Goal: Task Accomplishment & Management: Complete application form

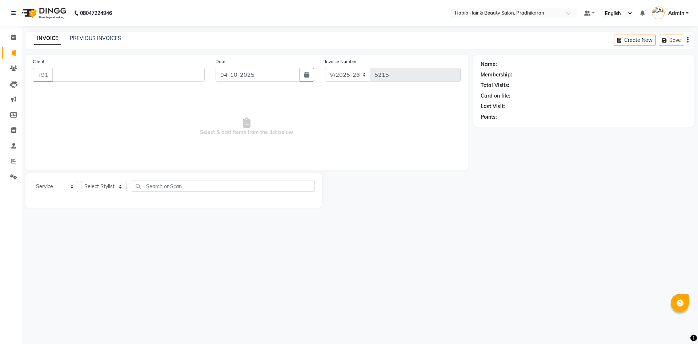
select select "5583"
select select "service"
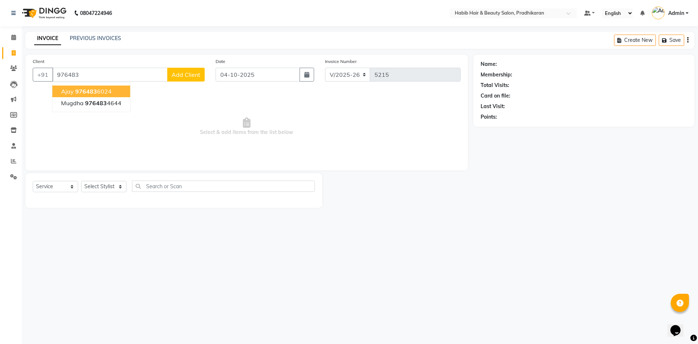
click at [100, 89] on ngb-highlight "976483 6024" at bounding box center [93, 91] width 36 height 7
type input "9764836024"
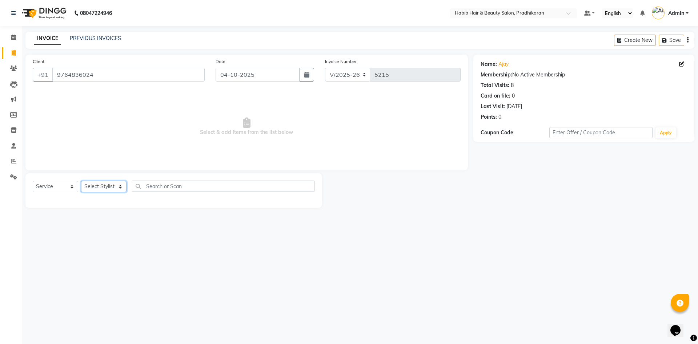
click at [120, 190] on select "Select Stylist Admin [PERSON_NAME] Anju [PERSON_NAME] [PERSON_NAME] [PERSON_NAM…" at bounding box center [103, 186] width 45 height 11
select select "91958"
click at [81, 181] on select "Select Stylist Admin [PERSON_NAME] Anju [PERSON_NAME] [PERSON_NAME] [PERSON_NAM…" at bounding box center [103, 186] width 45 height 11
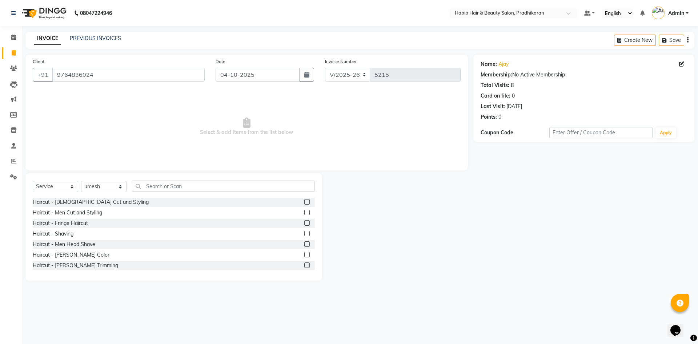
click at [304, 211] on label at bounding box center [306, 211] width 5 height 5
click at [304, 211] on input "checkbox" at bounding box center [306, 212] width 5 height 5
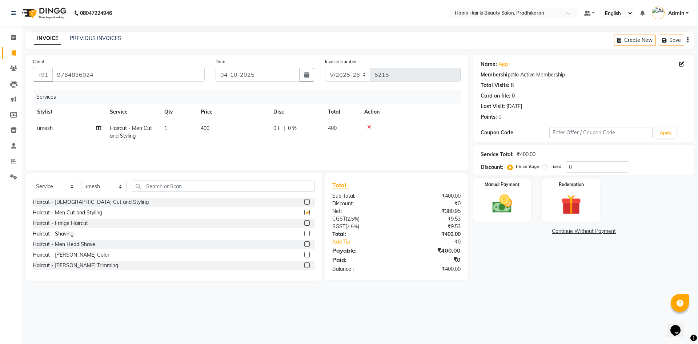
checkbox input "false"
click at [588, 169] on input "0" at bounding box center [598, 166] width 64 height 11
type input "50"
click at [503, 215] on img at bounding box center [502, 204] width 34 height 24
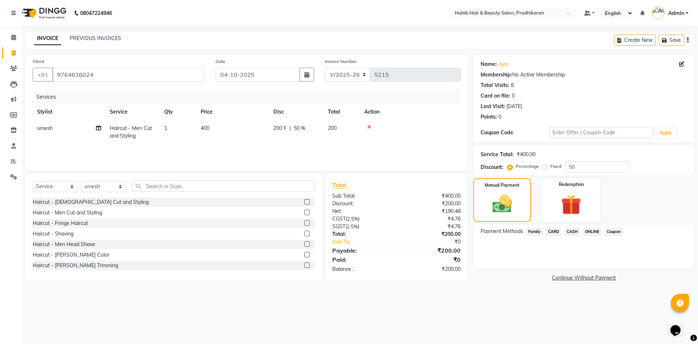
click at [585, 230] on span "ONLINE" at bounding box center [592, 231] width 19 height 8
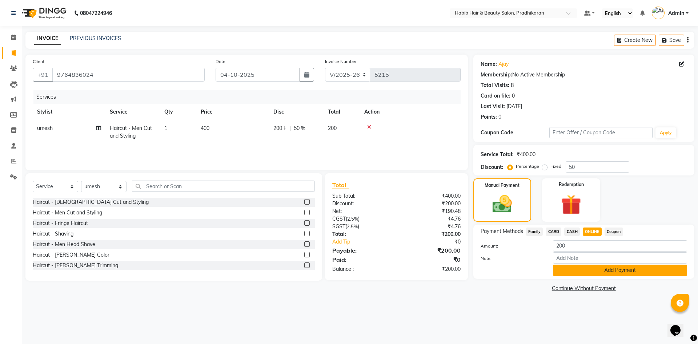
click at [602, 273] on button "Add Payment" at bounding box center [620, 269] width 134 height 11
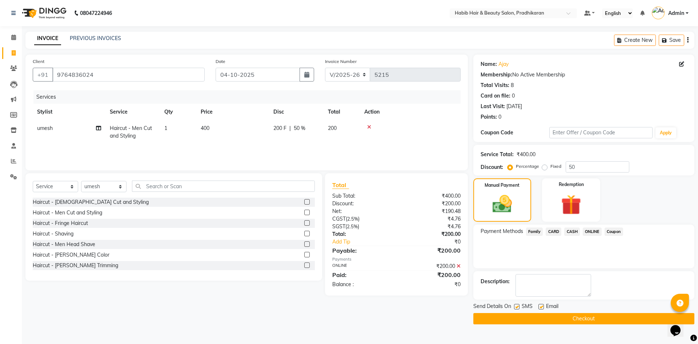
click at [604, 315] on button "Checkout" at bounding box center [583, 318] width 221 height 11
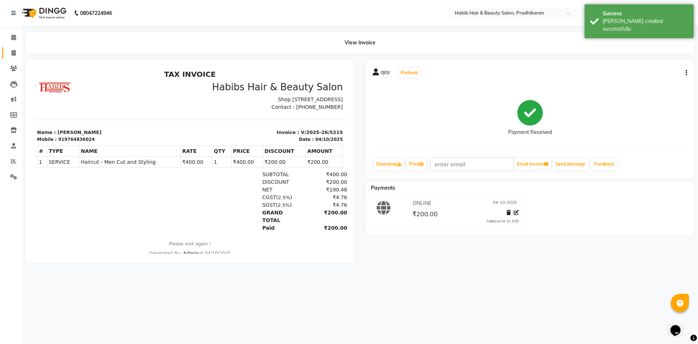
click at [7, 58] on link "Invoice" at bounding box center [10, 53] width 17 height 12
select select "service"
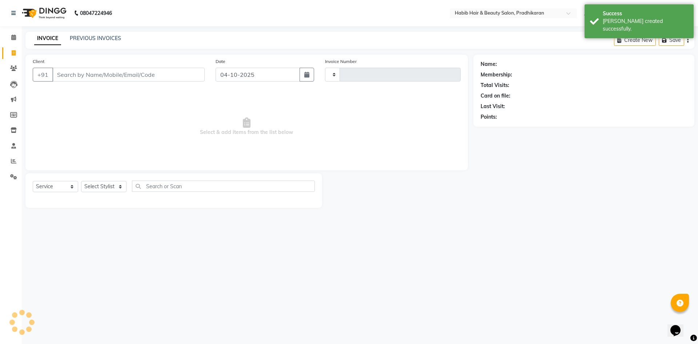
type input "5216"
select select "5583"
drag, startPoint x: 76, startPoint y: 79, endPoint x: 132, endPoint y: 78, distance: 55.3
click at [76, 79] on input "Client" at bounding box center [128, 75] width 152 height 14
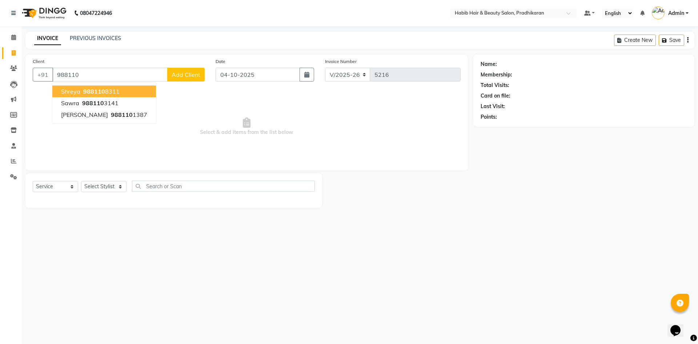
click at [113, 89] on ngb-highlight "988110 8311" at bounding box center [101, 91] width 38 height 7
type input "9881108311"
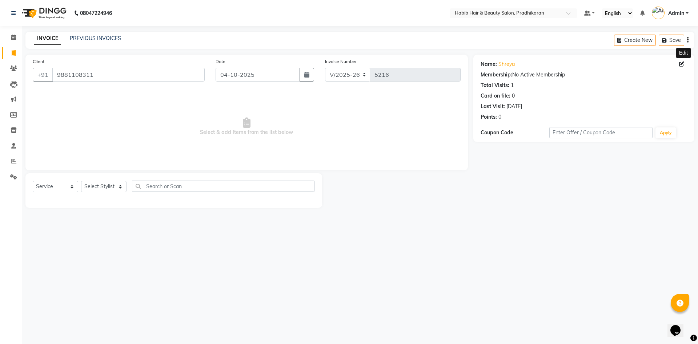
click at [682, 63] on icon at bounding box center [681, 63] width 5 height 5
select select
select select "[DEMOGRAPHIC_DATA]"
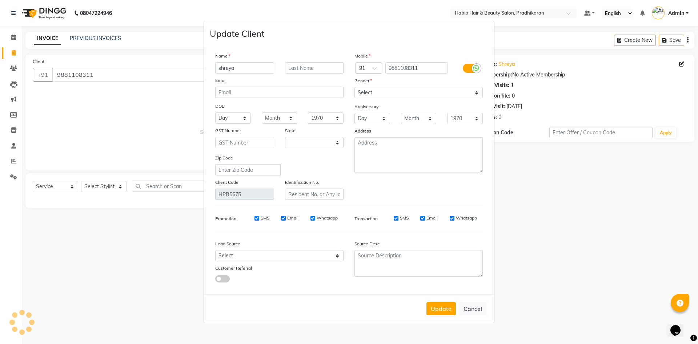
select select "22"
drag, startPoint x: 419, startPoint y: 68, endPoint x: 427, endPoint y: 67, distance: 7.8
click at [425, 68] on input "9881108311" at bounding box center [416, 67] width 63 height 11
click at [440, 309] on button "Update" at bounding box center [440, 308] width 29 height 13
select select
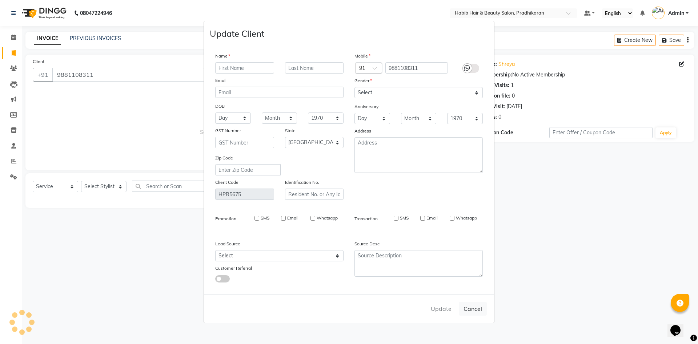
select select
select select "null"
select select
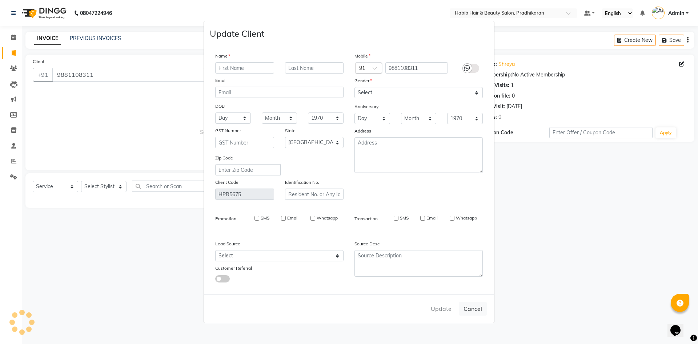
select select
checkbox input "false"
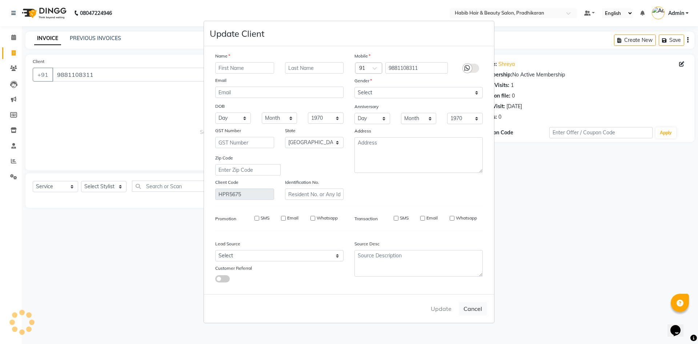
checkbox input "false"
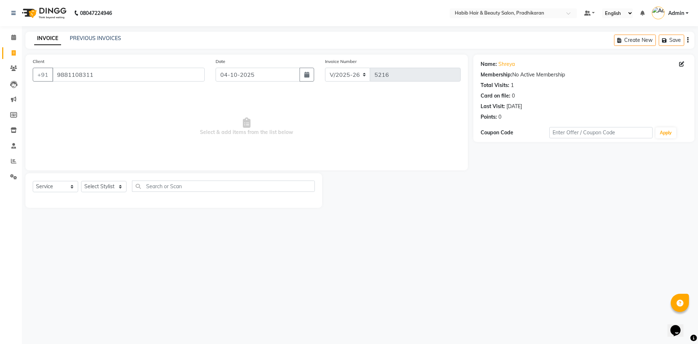
click at [107, 193] on div "Select Service Product Membership Package Voucher Prepaid Gift Card Select Styl…" at bounding box center [174, 188] width 282 height 17
click at [107, 188] on select "Select Stylist Admin [PERSON_NAME] Anju [PERSON_NAME] [PERSON_NAME] [PERSON_NAM…" at bounding box center [103, 186] width 45 height 11
select select "91574"
click at [81, 181] on select "Select Stylist Admin [PERSON_NAME] Anju [PERSON_NAME] [PERSON_NAME] [PERSON_NAM…" at bounding box center [103, 186] width 45 height 11
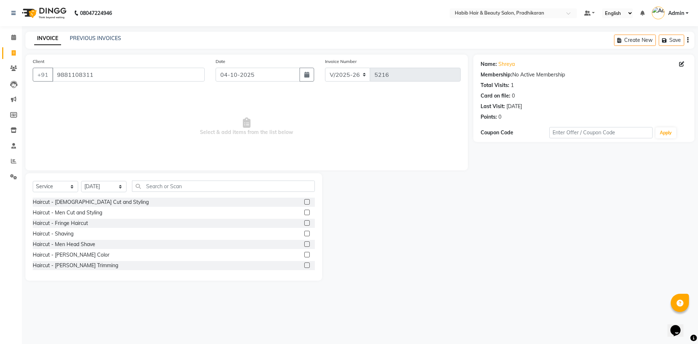
click at [304, 203] on label at bounding box center [306, 201] width 5 height 5
click at [304, 203] on input "checkbox" at bounding box center [306, 202] width 5 height 5
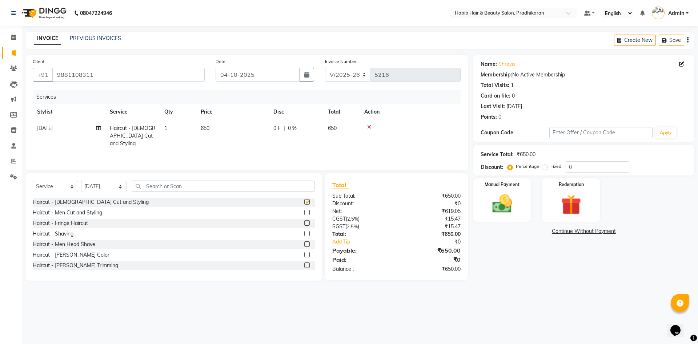
checkbox input "false"
click at [245, 124] on td "650" at bounding box center [232, 136] width 73 height 32
select select "91574"
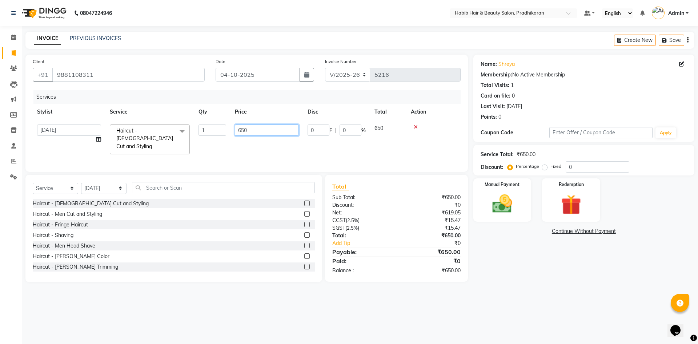
click at [256, 132] on input "650" at bounding box center [267, 129] width 64 height 11
type input "6"
type input "800"
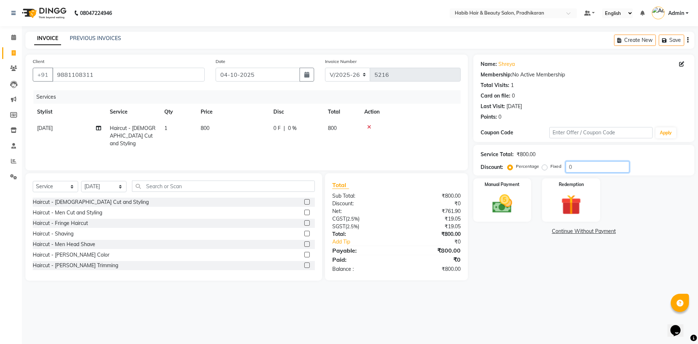
click at [581, 165] on input "0" at bounding box center [598, 166] width 64 height 11
type input "50"
click at [487, 210] on img at bounding box center [502, 204] width 34 height 24
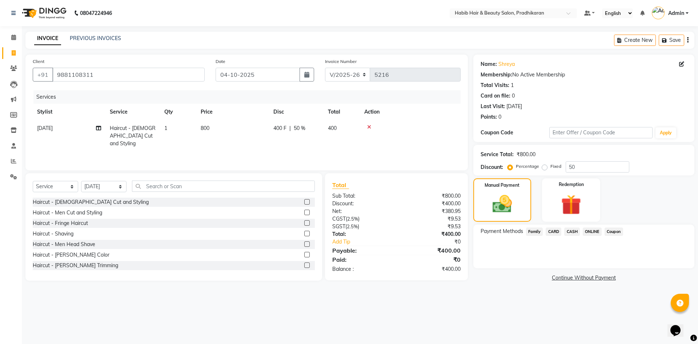
click at [589, 230] on span "ONLINE" at bounding box center [592, 231] width 19 height 8
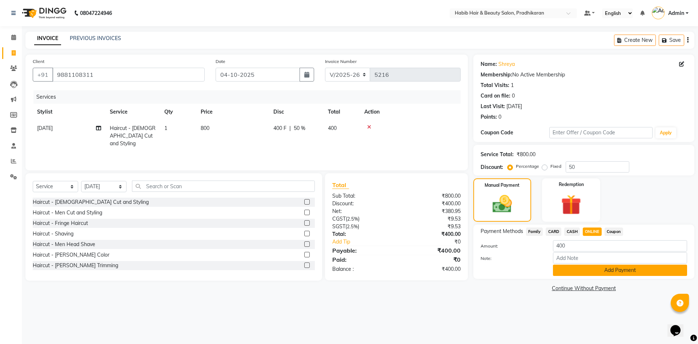
click at [588, 266] on button "Add Payment" at bounding box center [620, 269] width 134 height 11
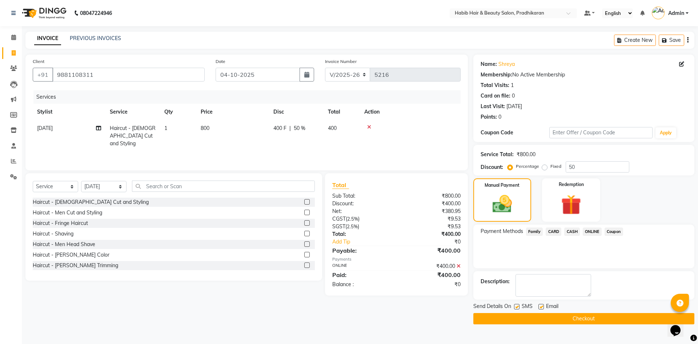
click at [590, 320] on button "Checkout" at bounding box center [583, 318] width 221 height 11
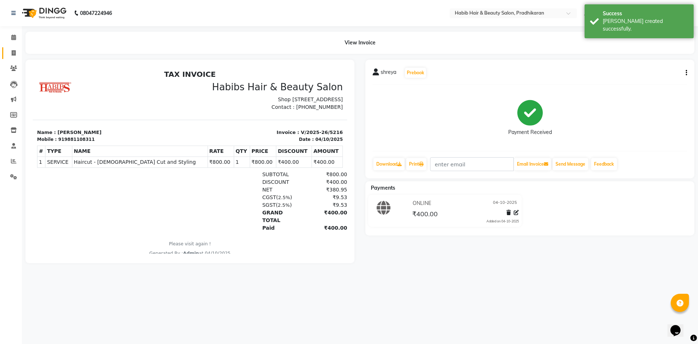
click at [12, 57] on link "Invoice" at bounding box center [10, 53] width 17 height 12
select select "service"
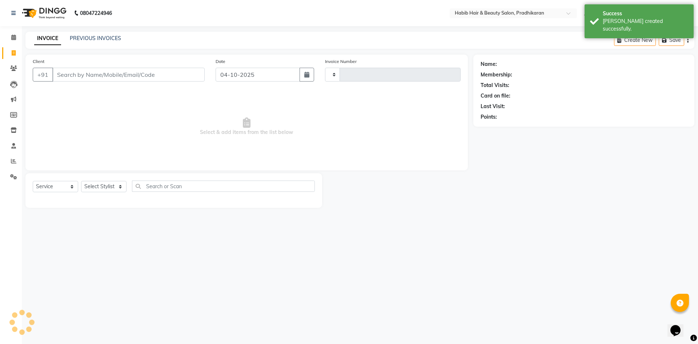
type input "5217"
select select "5583"
click at [60, 78] on input "Client" at bounding box center [128, 75] width 152 height 14
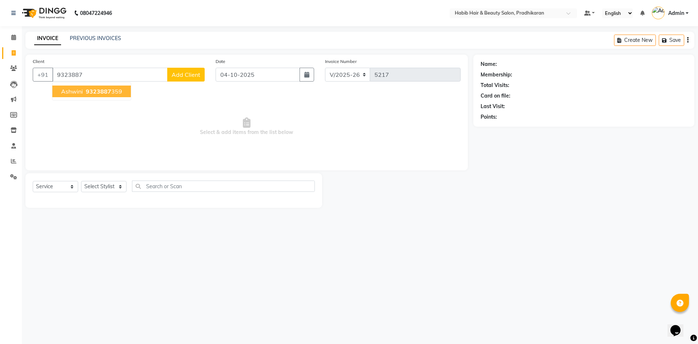
click at [107, 89] on span "9323887" at bounding box center [98, 91] width 25 height 7
type input "9323887359"
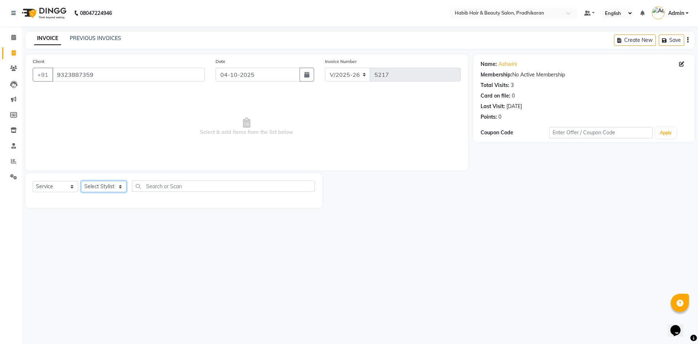
click at [121, 182] on select "Select Stylist Admin [PERSON_NAME] Anju [PERSON_NAME] [PERSON_NAME] [PERSON_NAM…" at bounding box center [103, 186] width 45 height 11
select select "38177"
click at [81, 181] on select "Select Stylist Admin [PERSON_NAME] Anju [PERSON_NAME] [PERSON_NAME] [PERSON_NAM…" at bounding box center [103, 186] width 45 height 11
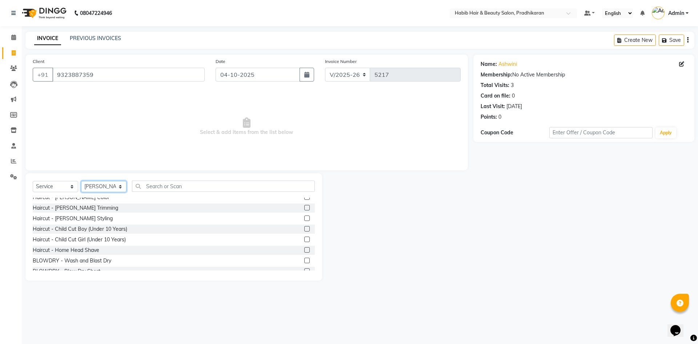
scroll to position [73, 0]
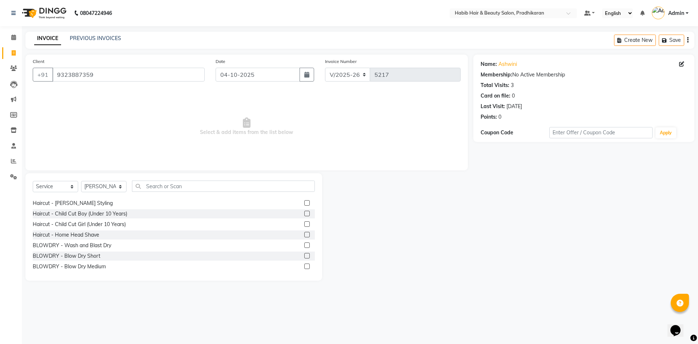
click at [304, 264] on label at bounding box center [306, 265] width 5 height 5
click at [304, 264] on input "checkbox" at bounding box center [306, 266] width 5 height 5
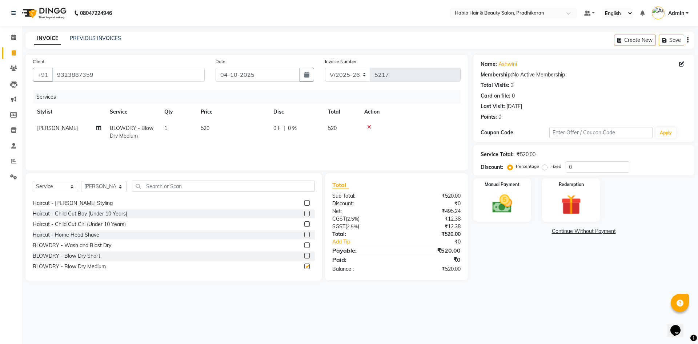
checkbox input "false"
click at [249, 126] on td "520" at bounding box center [232, 132] width 73 height 24
select select "38177"
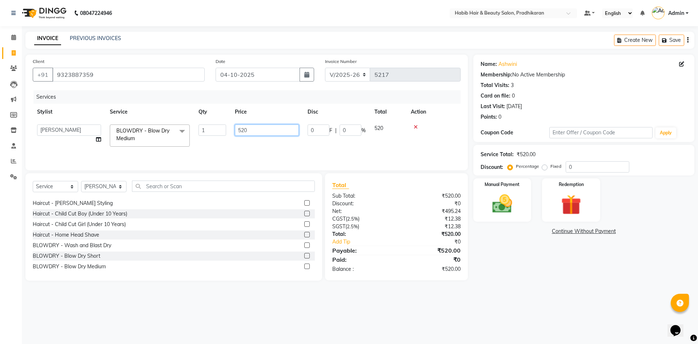
click at [267, 131] on input "520" at bounding box center [267, 129] width 64 height 11
type input "5"
type input "400"
click at [585, 164] on input "0" at bounding box center [598, 166] width 64 height 11
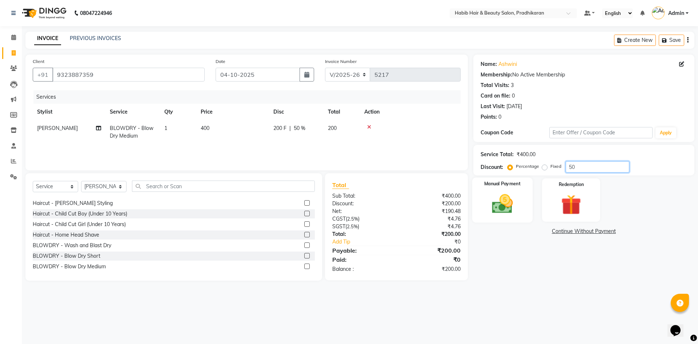
type input "50"
click at [505, 213] on img at bounding box center [502, 204] width 34 height 24
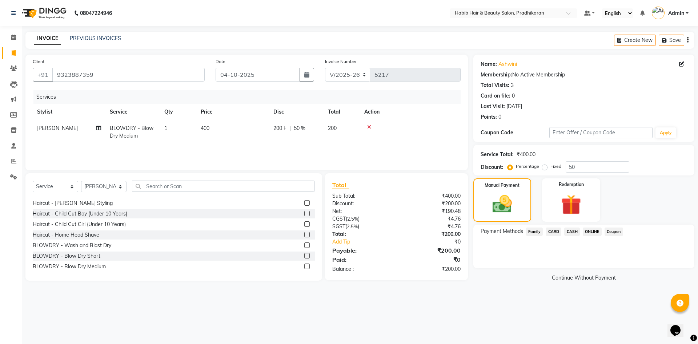
click at [592, 232] on span "ONLINE" at bounding box center [592, 231] width 19 height 8
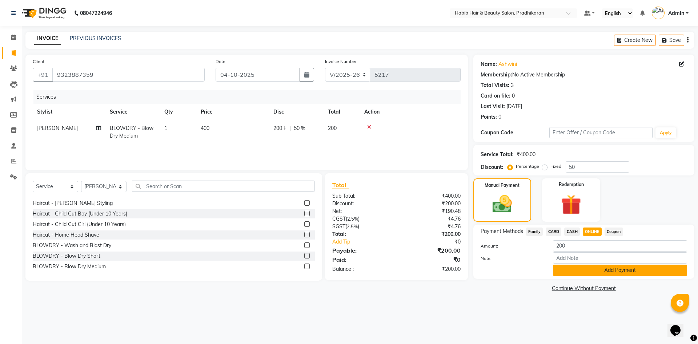
click at [596, 267] on button "Add Payment" at bounding box center [620, 269] width 134 height 11
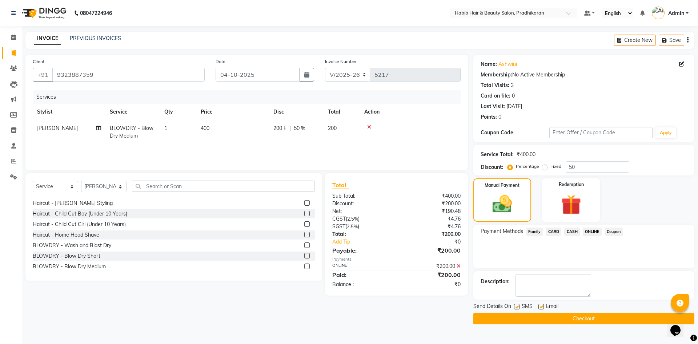
click at [603, 313] on button "Checkout" at bounding box center [583, 318] width 221 height 11
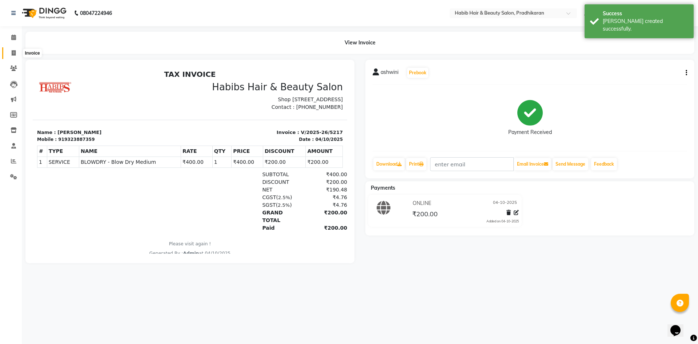
click at [12, 55] on icon at bounding box center [14, 52] width 4 height 5
select select "service"
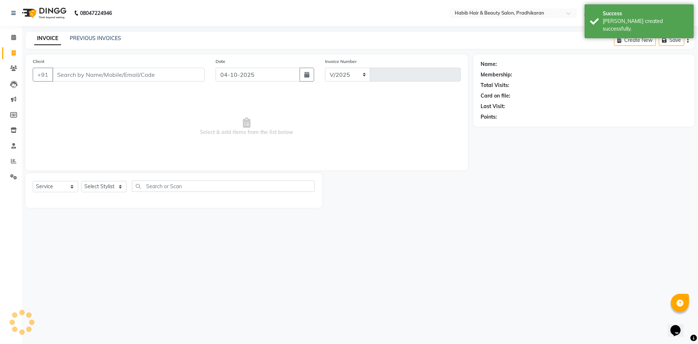
select select "5583"
type input "5218"
click at [113, 182] on select "Select Stylist Admin [PERSON_NAME] Anju [PERSON_NAME] [PERSON_NAME] [PERSON_NAM…" at bounding box center [103, 186] width 45 height 11
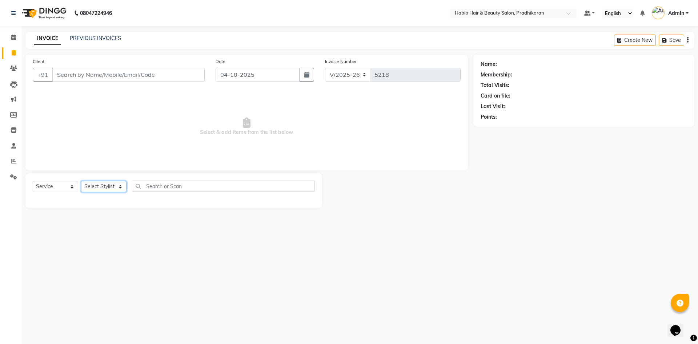
select select "91574"
click at [81, 181] on select "Select Stylist Admin [PERSON_NAME] Anju [PERSON_NAME] [PERSON_NAME] [PERSON_NAM…" at bounding box center [103, 186] width 45 height 11
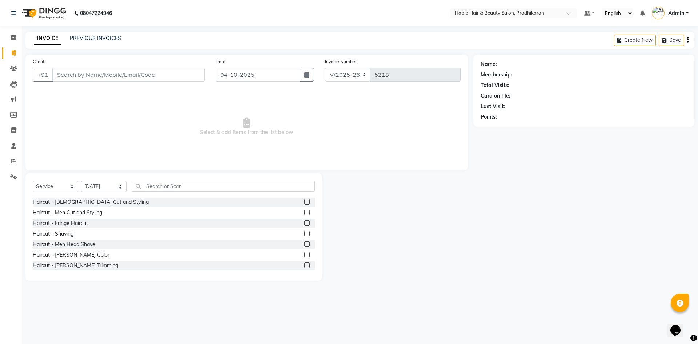
click at [304, 263] on label at bounding box center [306, 264] width 5 height 5
click at [304, 263] on input "checkbox" at bounding box center [306, 265] width 5 height 5
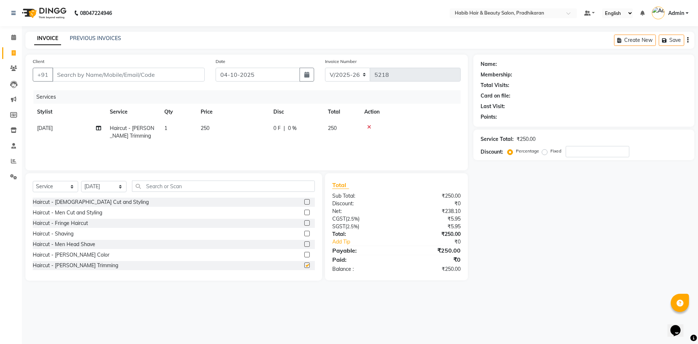
checkbox input "false"
click at [122, 74] on input "Client" at bounding box center [128, 75] width 152 height 14
type input "7"
type input "0"
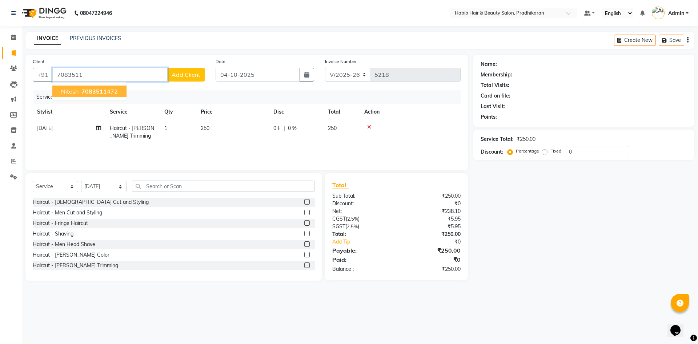
click at [101, 94] on span "7083511" at bounding box center [93, 91] width 25 height 7
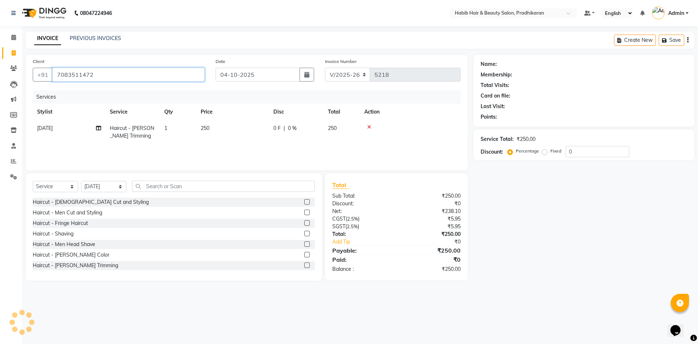
type input "7083511472"
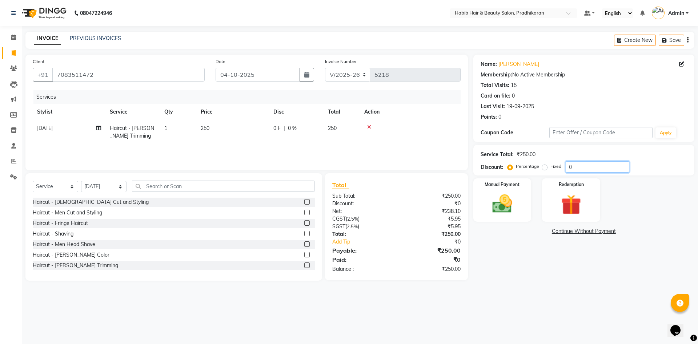
click at [600, 169] on input "0" at bounding box center [598, 166] width 64 height 11
type input "50"
click at [510, 185] on label "Manual Payment" at bounding box center [502, 183] width 36 height 7
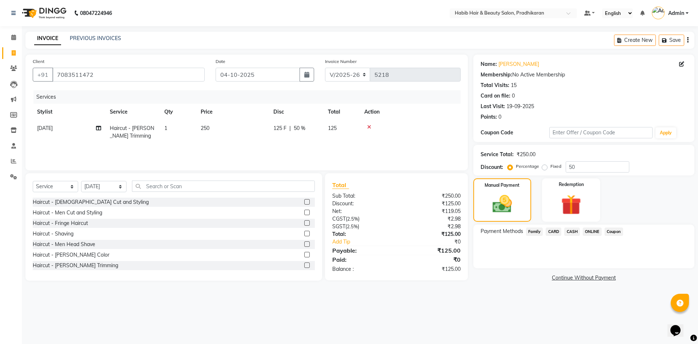
click at [592, 230] on span "ONLINE" at bounding box center [592, 231] width 19 height 8
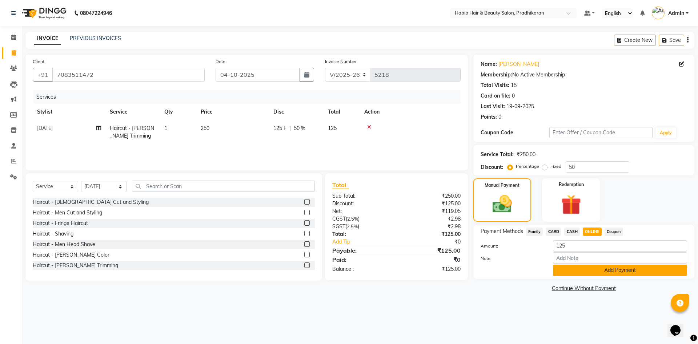
click at [585, 272] on button "Add Payment" at bounding box center [620, 269] width 134 height 11
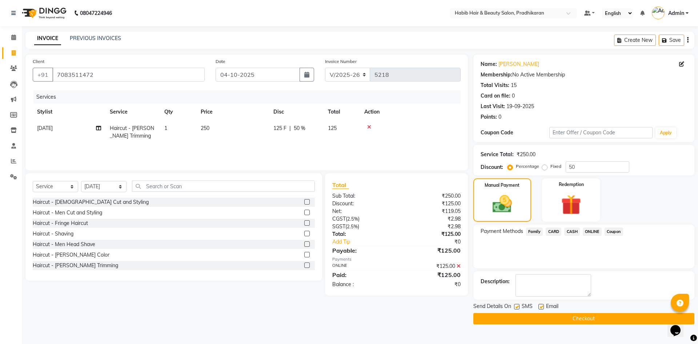
click at [565, 317] on button "Checkout" at bounding box center [583, 318] width 221 height 11
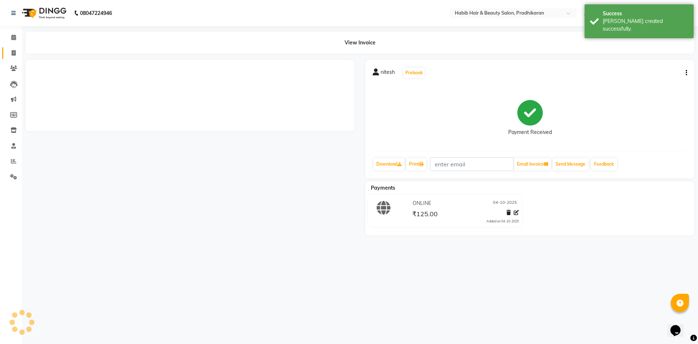
click at [13, 55] on icon at bounding box center [14, 52] width 4 height 5
select select "5583"
select select "service"
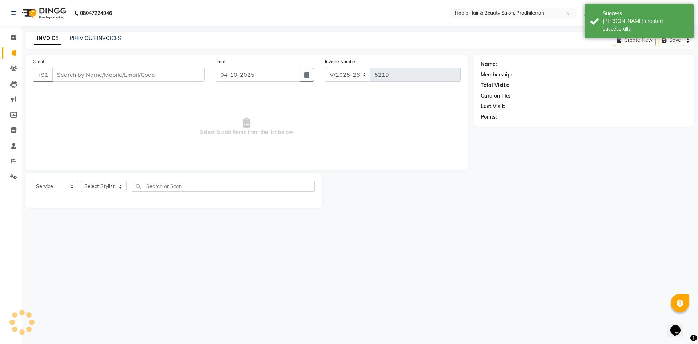
click at [113, 73] on input "Client" at bounding box center [128, 75] width 152 height 14
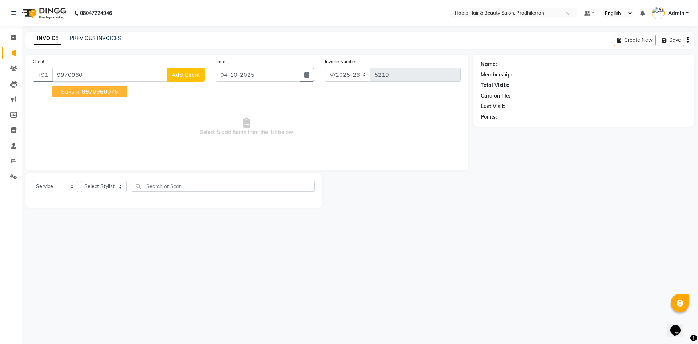
click at [103, 94] on span "9970960" at bounding box center [94, 91] width 25 height 7
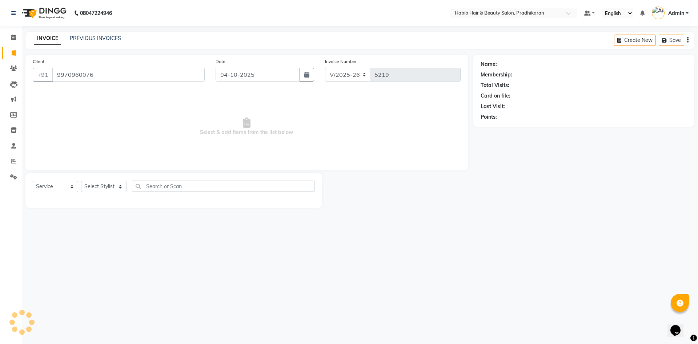
type input "9970960076"
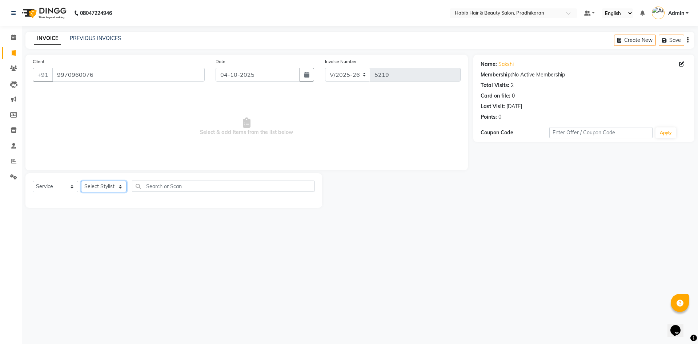
click at [111, 189] on select "Select Stylist Admin [PERSON_NAME] Anju [PERSON_NAME] [PERSON_NAME] [PERSON_NAM…" at bounding box center [103, 186] width 45 height 11
select select "38177"
click at [81, 181] on select "Select Stylist Admin [PERSON_NAME] Anju [PERSON_NAME] [PERSON_NAME] [PERSON_NAM…" at bounding box center [103, 186] width 45 height 11
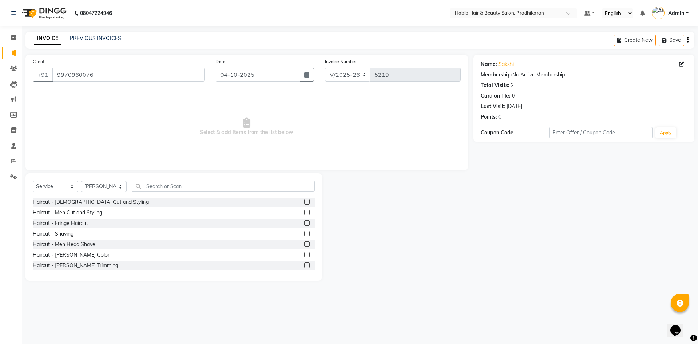
click at [304, 202] on label at bounding box center [306, 201] width 5 height 5
click at [304, 202] on input "checkbox" at bounding box center [306, 202] width 5 height 5
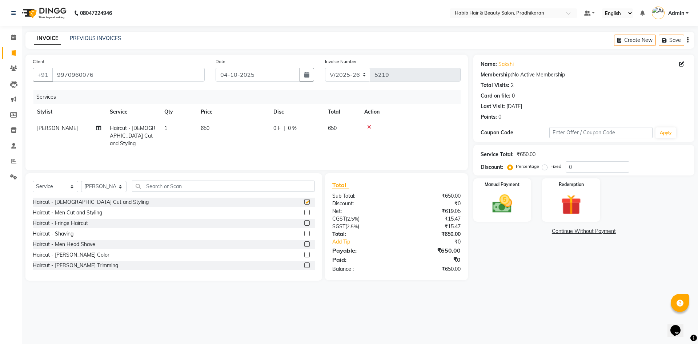
checkbox input "false"
click at [117, 188] on select "Select Stylist Admin [PERSON_NAME] Anju [PERSON_NAME] [PERSON_NAME] [PERSON_NAM…" at bounding box center [103, 186] width 45 height 11
select select "92013"
click at [81, 181] on select "Select Stylist Admin [PERSON_NAME] Anju [PERSON_NAME] [PERSON_NAME] [PERSON_NAM…" at bounding box center [103, 186] width 45 height 11
drag, startPoint x: 153, startPoint y: 191, endPoint x: 158, endPoint y: 188, distance: 6.6
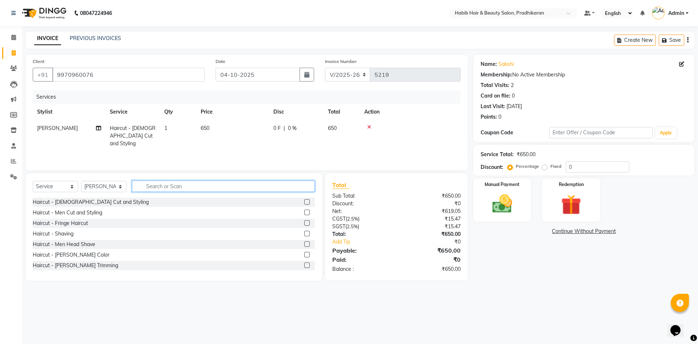
click at [156, 188] on input "text" at bounding box center [223, 185] width 183 height 11
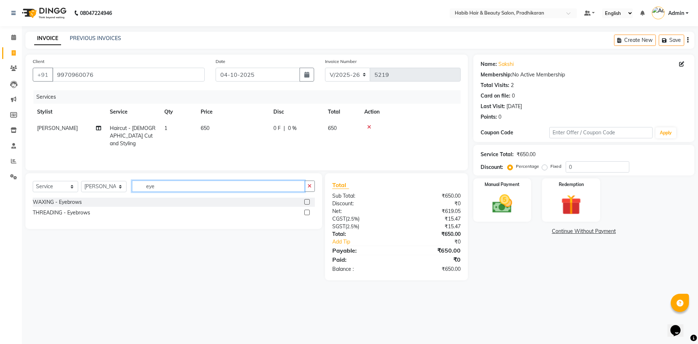
type input "eye"
click at [306, 210] on label at bounding box center [306, 211] width 5 height 5
click at [306, 210] on input "checkbox" at bounding box center [306, 212] width 5 height 5
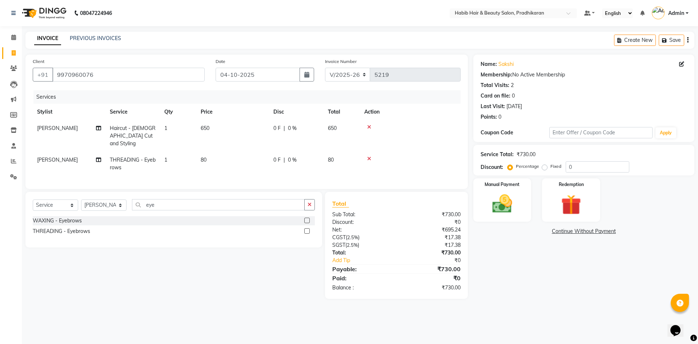
click at [309, 230] on label at bounding box center [306, 230] width 5 height 5
click at [309, 230] on input "checkbox" at bounding box center [306, 231] width 5 height 5
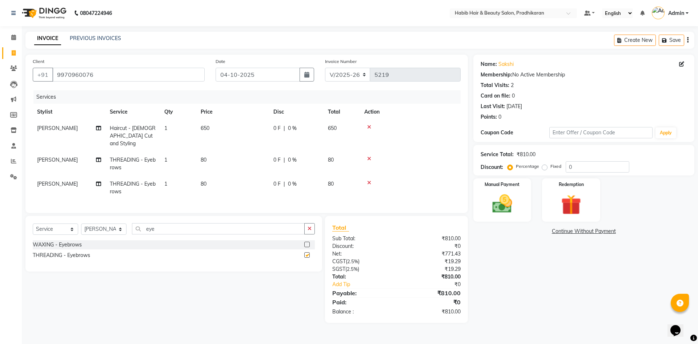
checkbox input "false"
click at [207, 228] on input "eye" at bounding box center [218, 228] width 173 height 11
type input "e"
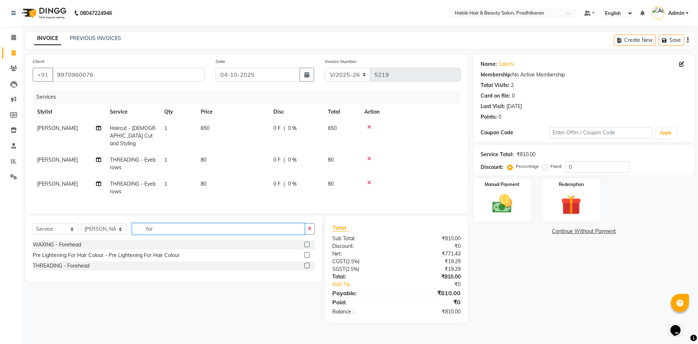
type input "for"
click at [309, 263] on label at bounding box center [306, 264] width 5 height 5
click at [309, 263] on input "checkbox" at bounding box center [306, 265] width 5 height 5
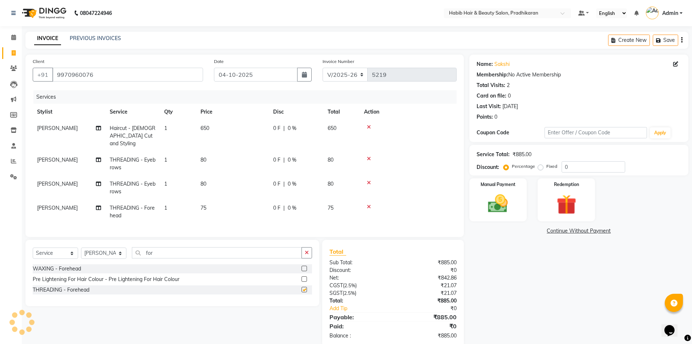
checkbox input "false"
click at [238, 204] on td "75" at bounding box center [232, 212] width 73 height 24
select select "92013"
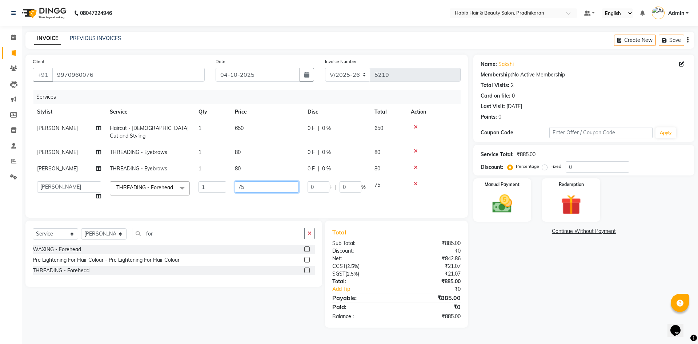
click at [257, 181] on input "75" at bounding box center [267, 186] width 64 height 11
type input "7"
type input "80"
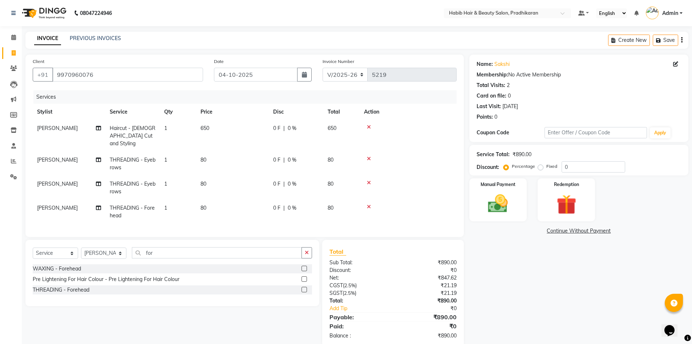
click at [253, 129] on td "650" at bounding box center [232, 136] width 73 height 32
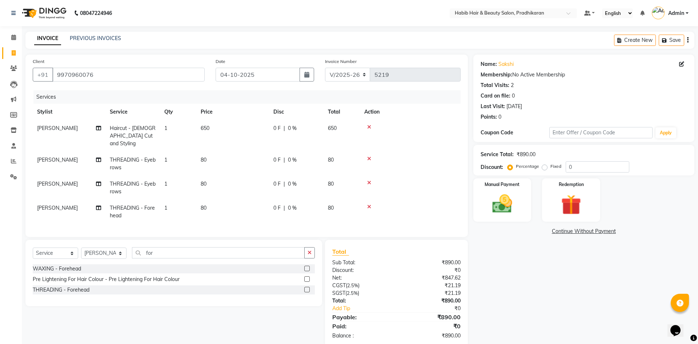
select select "38177"
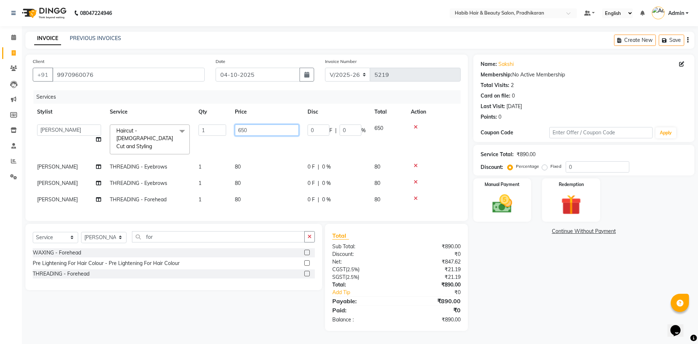
click at [268, 127] on input "650" at bounding box center [267, 129] width 64 height 11
type input "6"
type input "400"
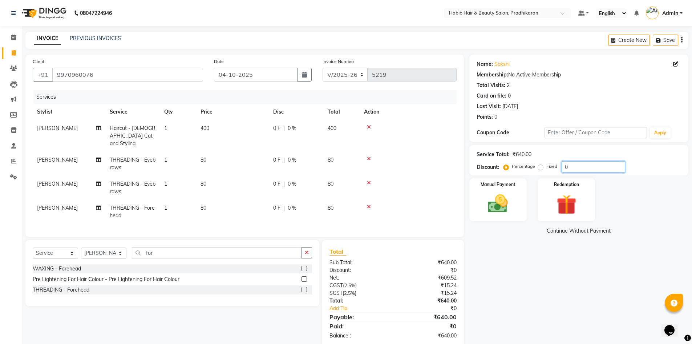
click at [574, 163] on input "0" at bounding box center [594, 166] width 64 height 11
type input "50"
click at [504, 208] on img at bounding box center [498, 204] width 33 height 24
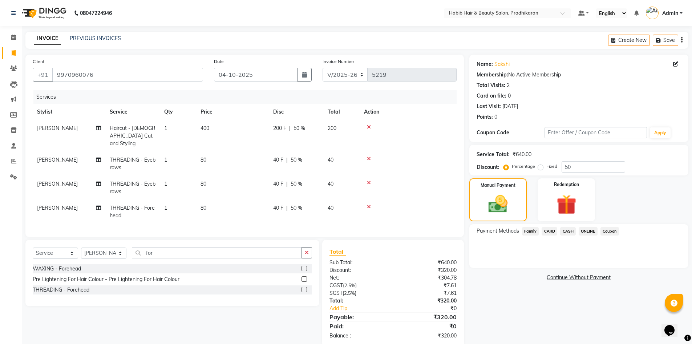
click at [570, 228] on span "CASH" at bounding box center [569, 231] width 16 height 8
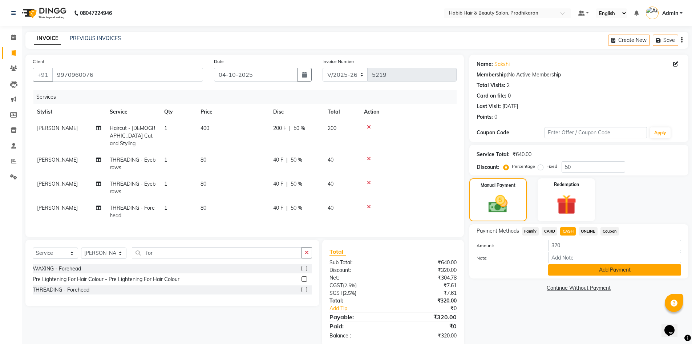
click at [579, 270] on button "Add Payment" at bounding box center [615, 269] width 133 height 11
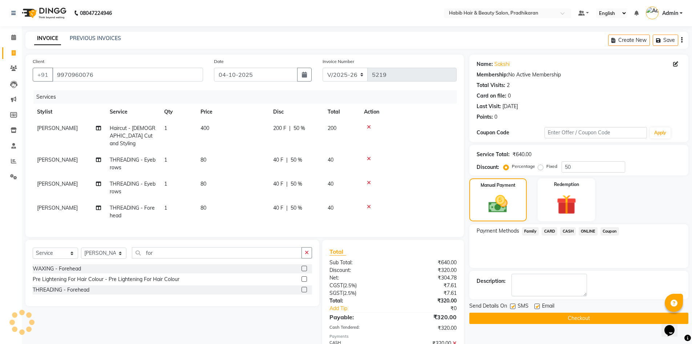
click at [584, 318] on button "Checkout" at bounding box center [579, 317] width 219 height 11
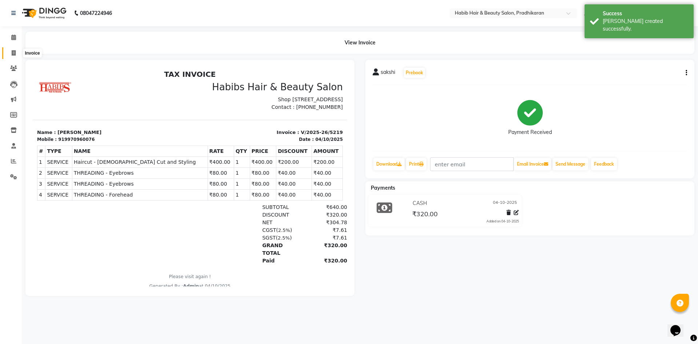
click at [16, 53] on span at bounding box center [13, 53] width 13 height 8
select select "service"
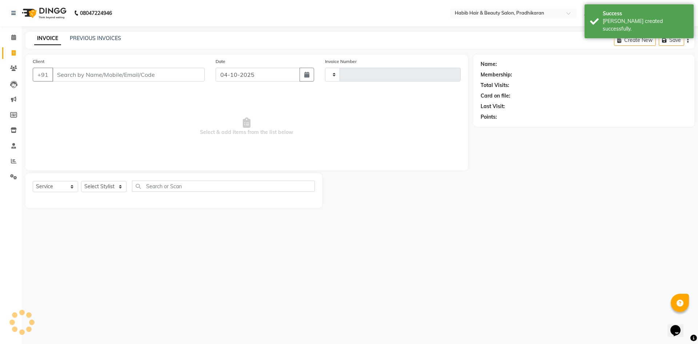
click at [81, 77] on input "Client" at bounding box center [128, 75] width 152 height 14
type input "5220"
select select "5583"
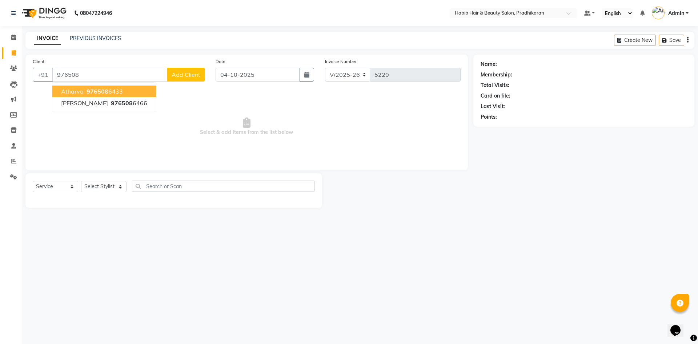
click at [83, 93] on span "Atharva" at bounding box center [72, 91] width 23 height 7
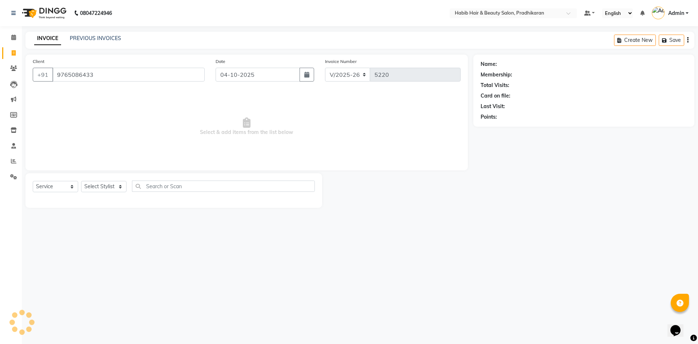
type input "9765086433"
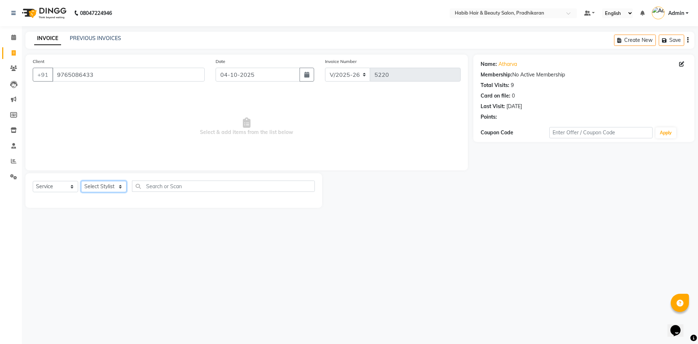
click at [115, 186] on select "Select Stylist Admin [PERSON_NAME] Anju [PERSON_NAME] [PERSON_NAME] [PERSON_NAM…" at bounding box center [103, 186] width 45 height 11
select select "38177"
click at [81, 181] on select "Select Stylist Admin [PERSON_NAME] Anju [PERSON_NAME] [PERSON_NAME] [PERSON_NAM…" at bounding box center [103, 186] width 45 height 11
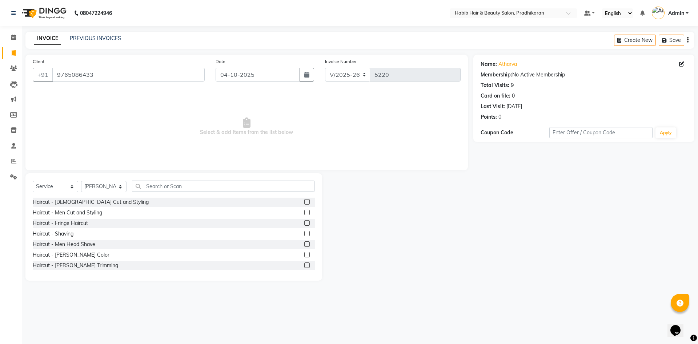
click at [304, 212] on label at bounding box center [306, 211] width 5 height 5
click at [304, 212] on input "checkbox" at bounding box center [306, 212] width 5 height 5
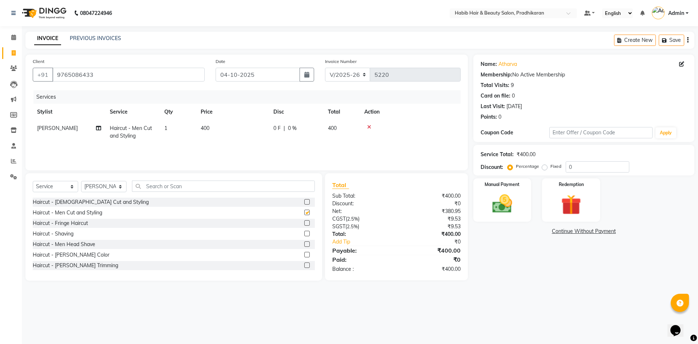
checkbox input "false"
click at [588, 162] on input "0" at bounding box center [598, 166] width 64 height 11
type input "50"
click at [517, 210] on img at bounding box center [502, 204] width 34 height 24
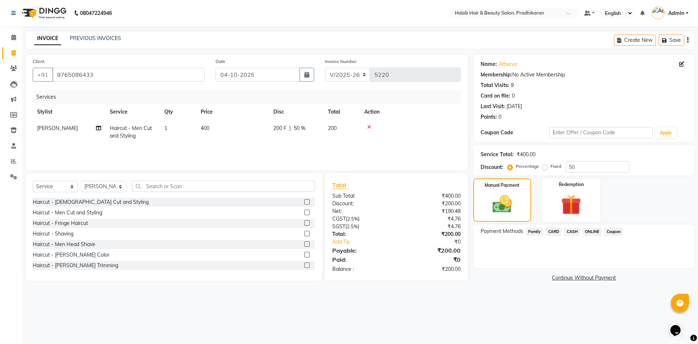
click at [591, 230] on span "ONLINE" at bounding box center [592, 231] width 19 height 8
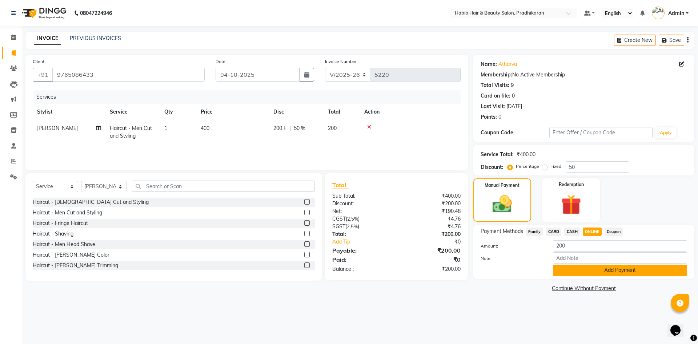
click at [594, 269] on button "Add Payment" at bounding box center [620, 269] width 134 height 11
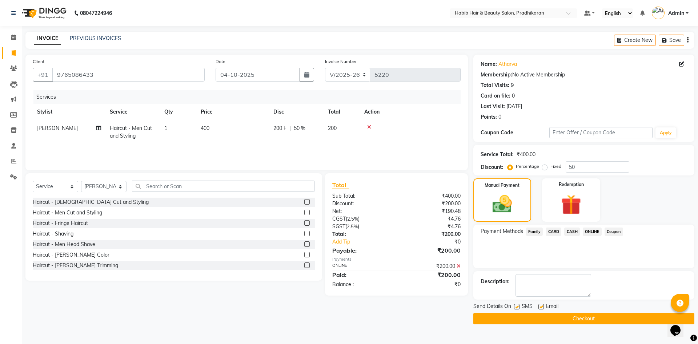
click at [596, 317] on button "Checkout" at bounding box center [583, 318] width 221 height 11
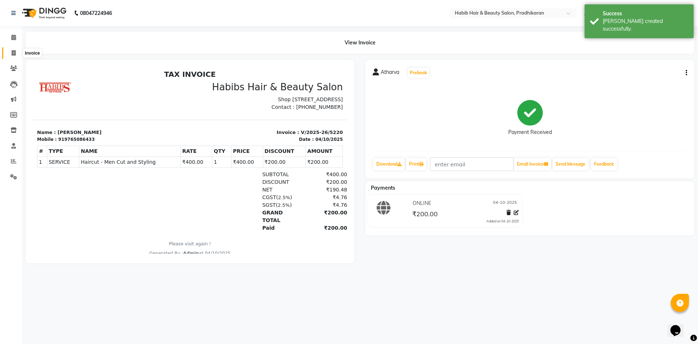
click at [18, 52] on span at bounding box center [13, 53] width 13 height 8
select select "service"
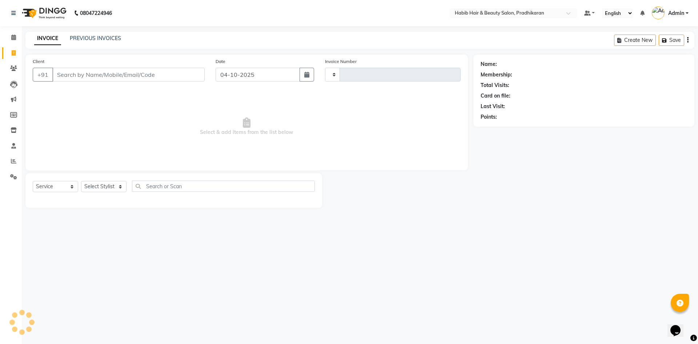
type input "5221"
select select "5583"
click at [95, 37] on link "PREVIOUS INVOICES" at bounding box center [95, 38] width 51 height 7
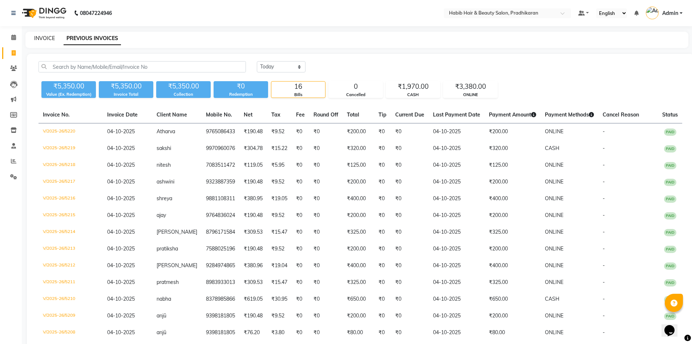
click at [48, 38] on link "INVOICE" at bounding box center [44, 38] width 21 height 7
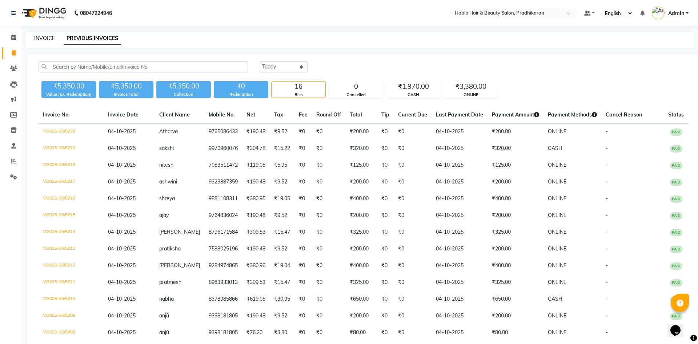
select select "5583"
select select "service"
